Goal: Task Accomplishment & Management: Manage account settings

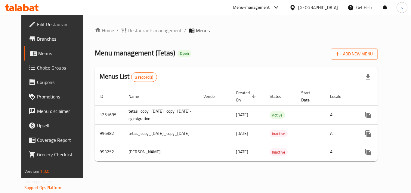
click at [327, 6] on div "Kuwait" at bounding box center [318, 7] width 40 height 7
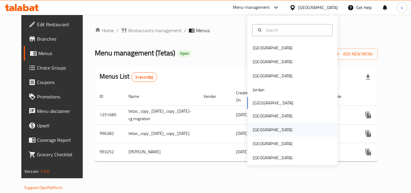
click at [259, 127] on div "[GEOGRAPHIC_DATA]" at bounding box center [273, 130] width 40 height 7
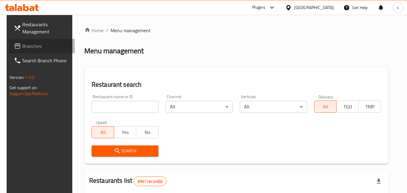
click at [27, 45] on span "Branches" at bounding box center [46, 45] width 48 height 7
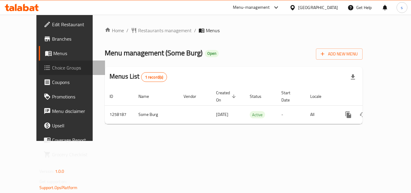
click at [52, 70] on span "Choice Groups" at bounding box center [76, 67] width 48 height 7
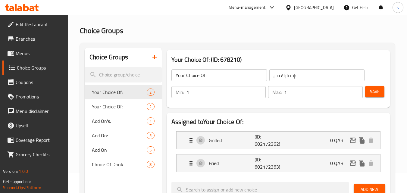
scroll to position [60, 0]
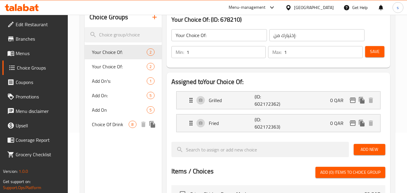
click at [125, 125] on span "Choice Of Drink" at bounding box center [110, 124] width 37 height 7
type input "Choice Of Drink"
type input "اختيار المشروب"
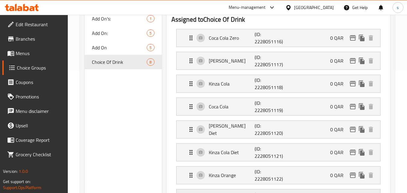
scroll to position [120, 0]
